Goal: Navigation & Orientation: Find specific page/section

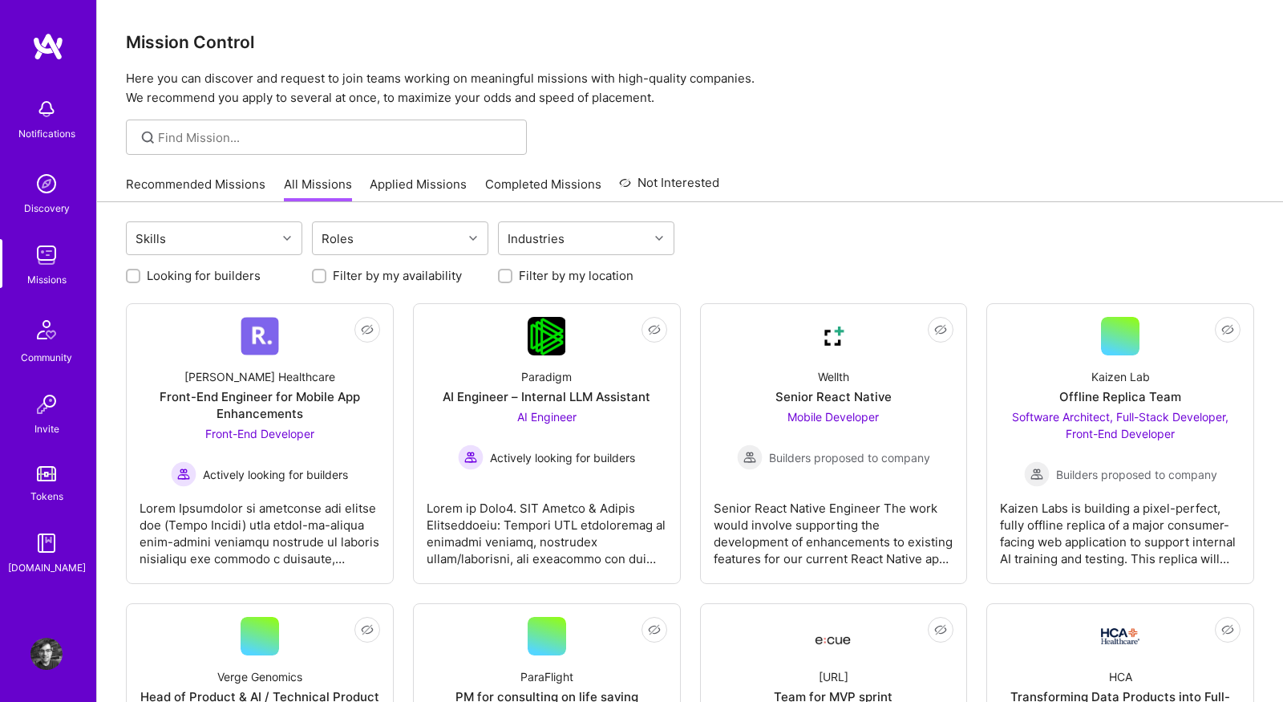
click at [464, 68] on div "Mission Control Here you can discover and request to join teams working on mean…" at bounding box center [690, 53] width 1186 height 107
